Goal: Task Accomplishment & Management: Use online tool/utility

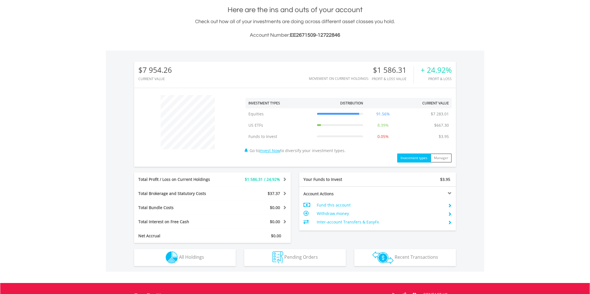
scroll to position [132, 0]
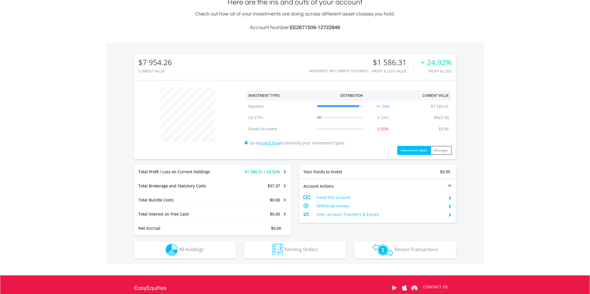
click at [331, 197] on td "Fund this account" at bounding box center [380, 197] width 127 height 8
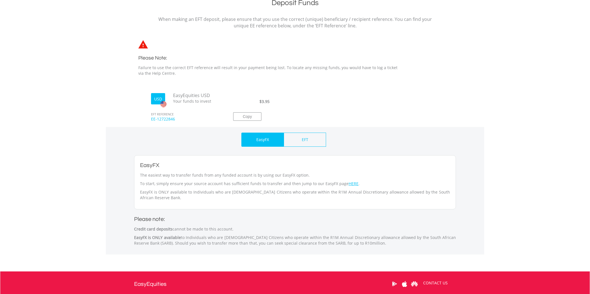
scroll to position [127, 0]
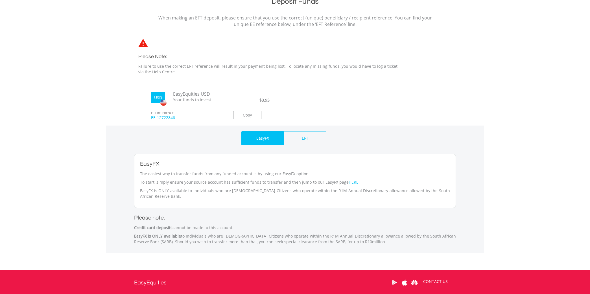
click at [259, 140] on p "EasyFX" at bounding box center [262, 138] width 13 height 6
click at [349, 183] on link "HERE" at bounding box center [354, 182] width 10 height 5
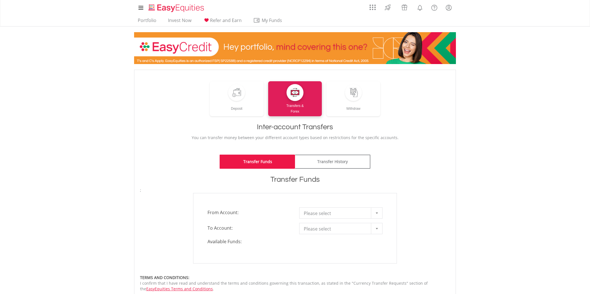
click at [378, 213] on div at bounding box center [376, 213] width 11 height 11
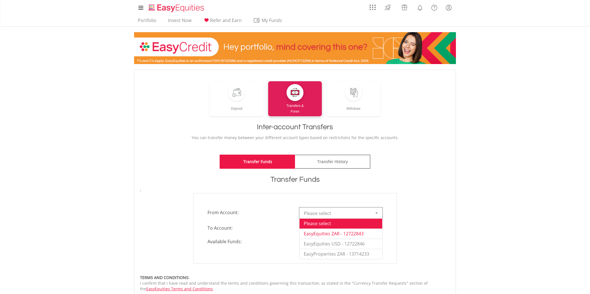
click at [350, 235] on li "EasyEquities ZAR - 12722843" at bounding box center [340, 234] width 83 height 10
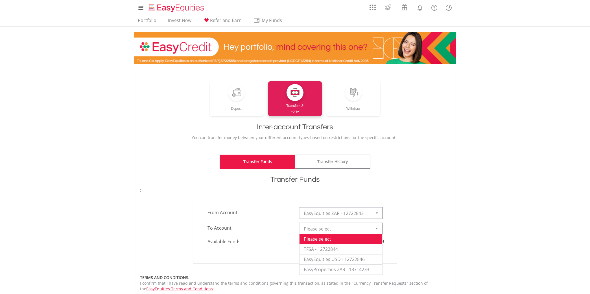
click at [375, 231] on div at bounding box center [376, 228] width 11 height 11
click at [344, 261] on li "EasyEquities USD - 12722846" at bounding box center [340, 259] width 83 height 10
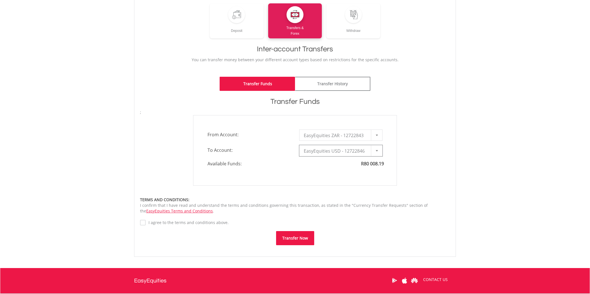
type input "*"
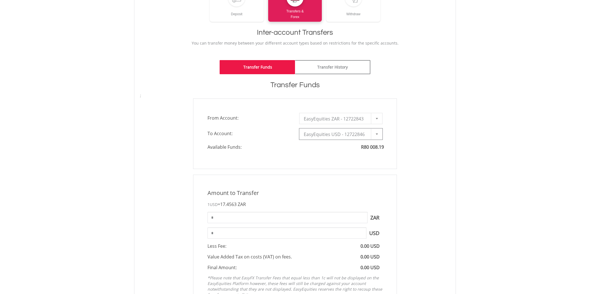
scroll to position [96, 0]
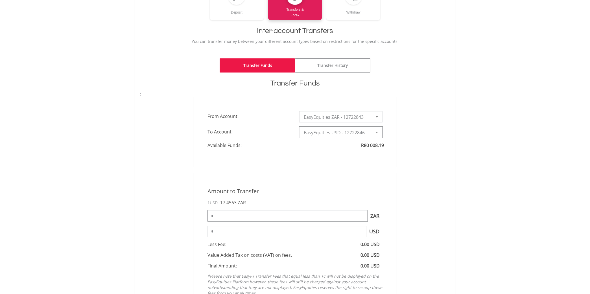
click at [353, 216] on input "*" at bounding box center [287, 215] width 160 height 11
type input "*"
type input "*****"
type input "*******"
click at [345, 233] on input "*******" at bounding box center [286, 231] width 159 height 11
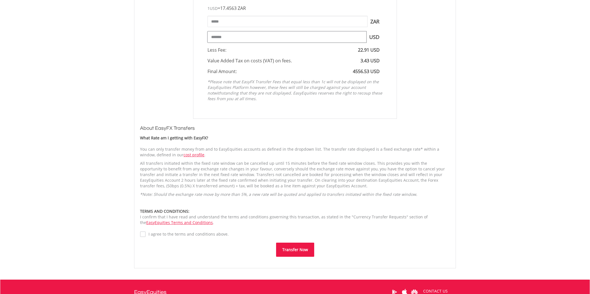
scroll to position [296, 0]
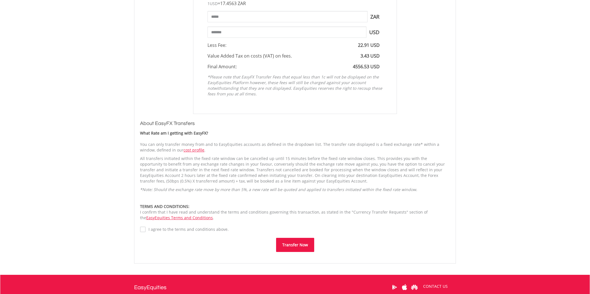
click at [146, 229] on label "I agree to the terms and conditions above." at bounding box center [187, 230] width 83 height 6
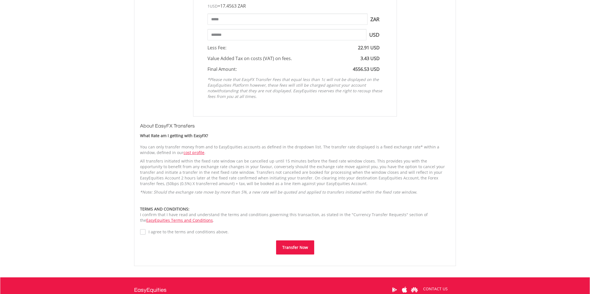
scroll to position [299, 0]
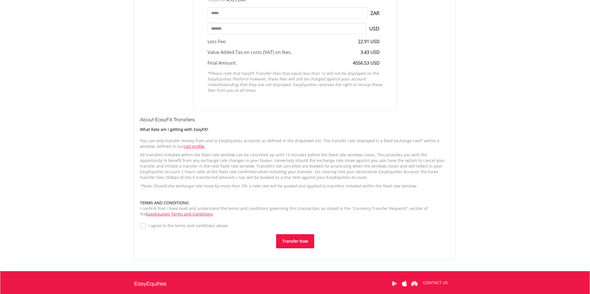
click at [298, 239] on button "Transfer Now" at bounding box center [295, 241] width 38 height 14
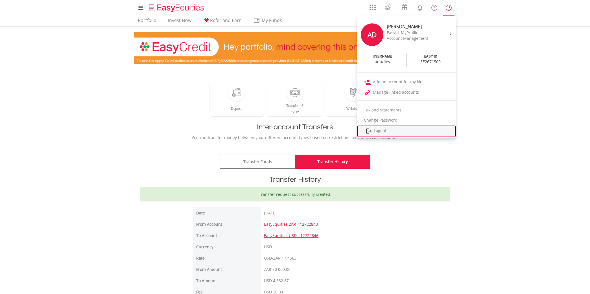
click at [379, 130] on link "Logout" at bounding box center [406, 131] width 99 height 12
